Goal: Use online tool/utility: Utilize a website feature to perform a specific function

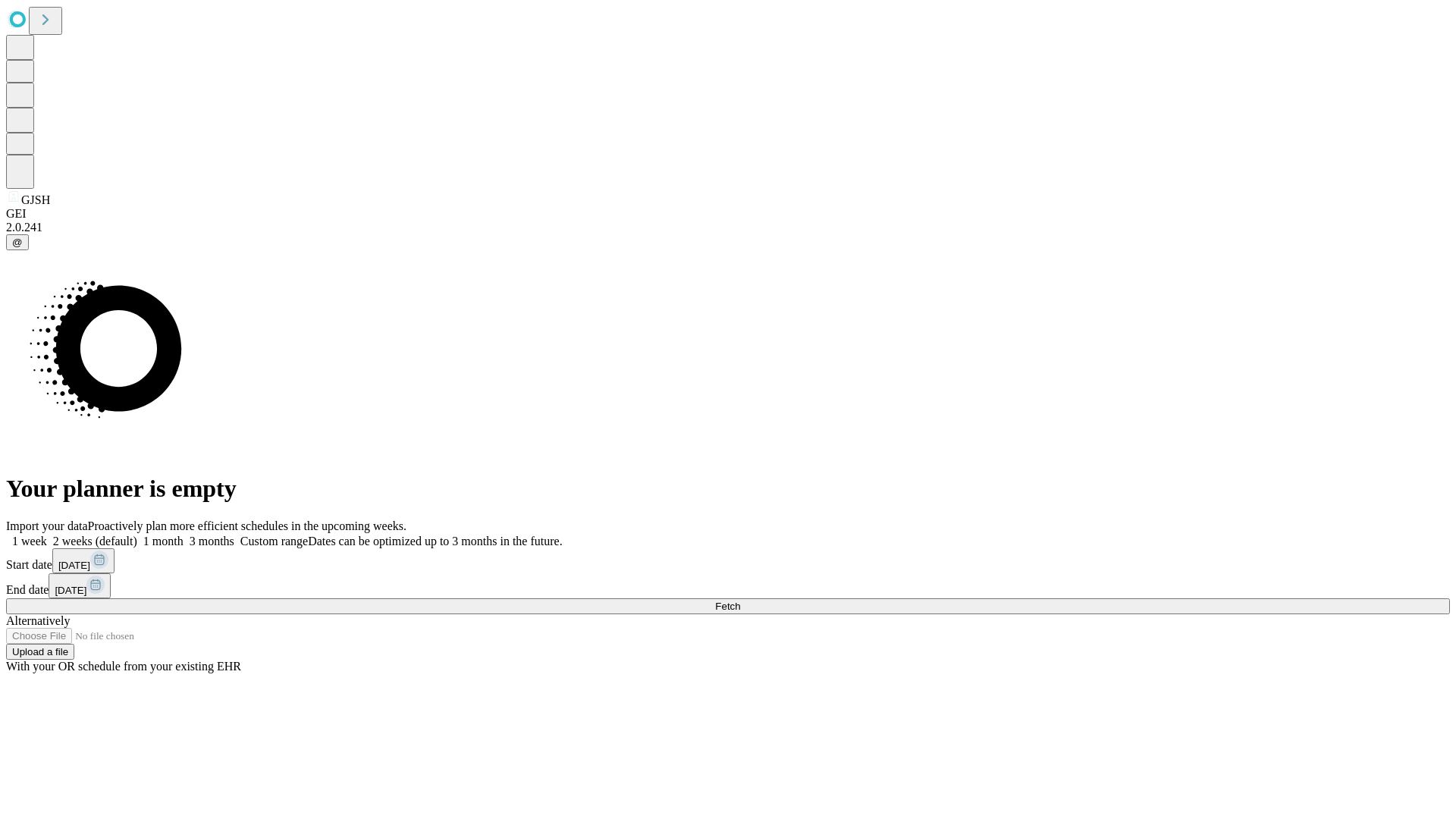
click at [740, 601] on span "Fetch" at bounding box center [728, 607] width 25 height 11
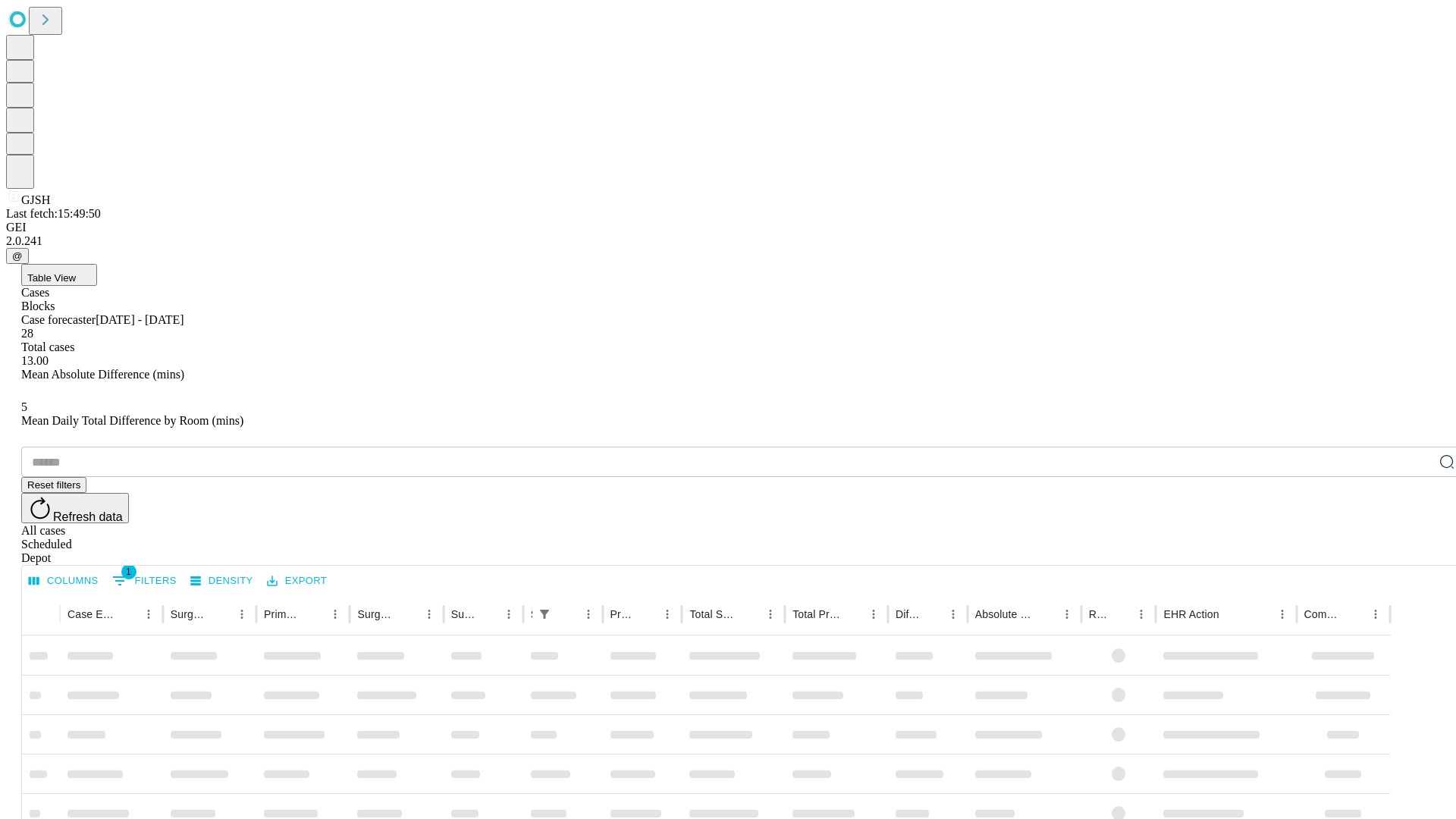
click at [76, 273] on span "Table View" at bounding box center [51, 278] width 48 height 11
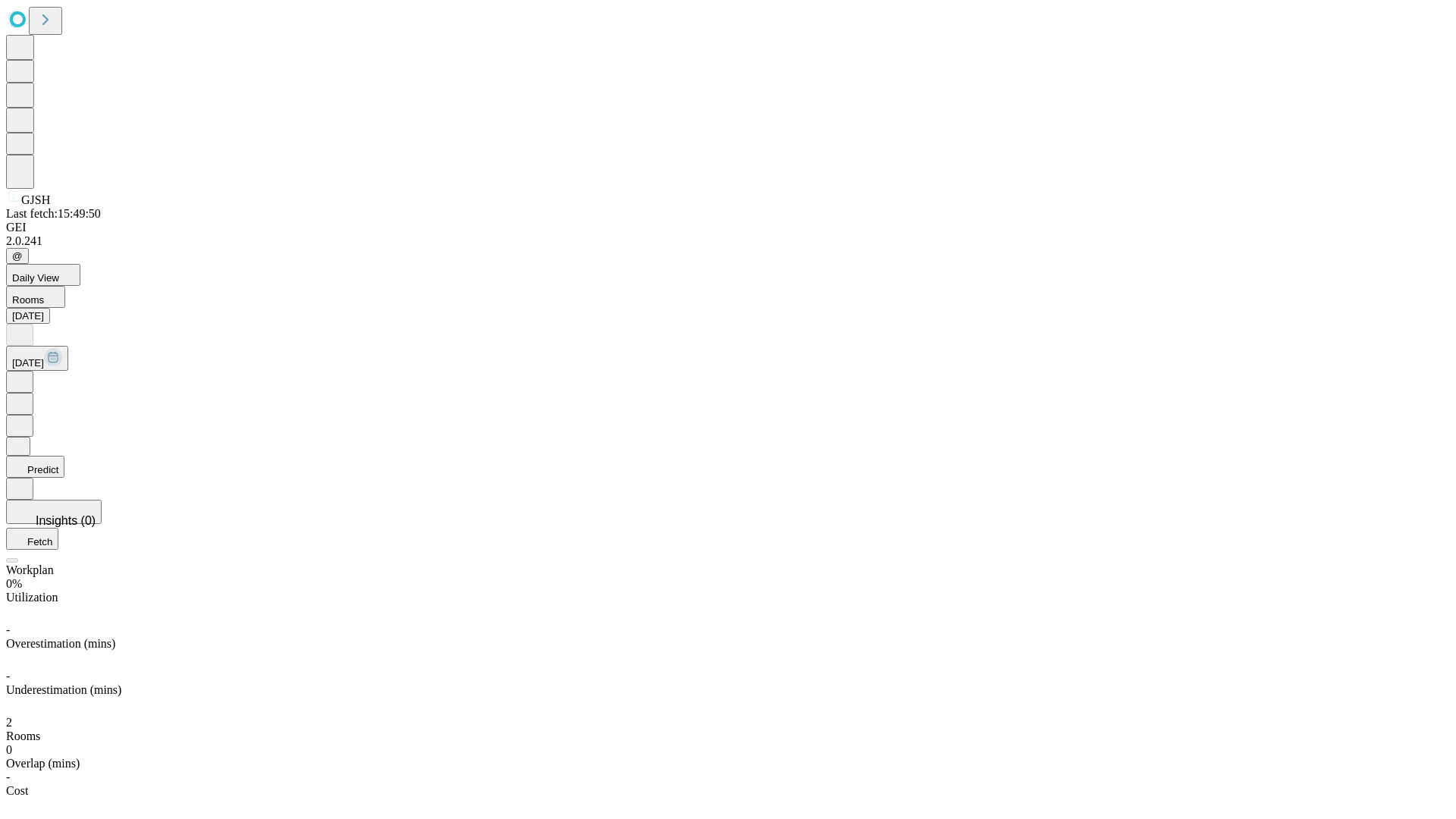
click at [64, 456] on button "Predict" at bounding box center [35, 467] width 59 height 22
